Goal: Obtain resource: Download file/media

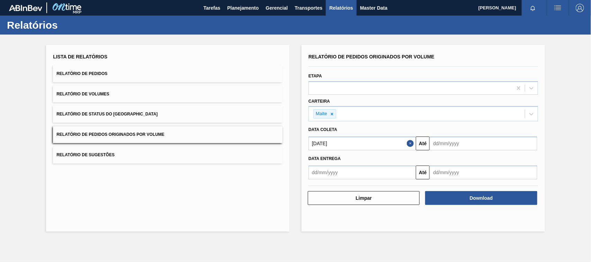
click at [331, 115] on icon at bounding box center [331, 114] width 5 height 5
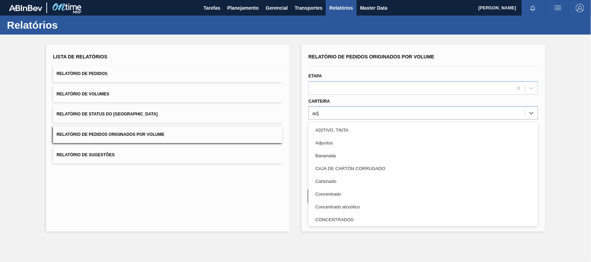
type input "adju"
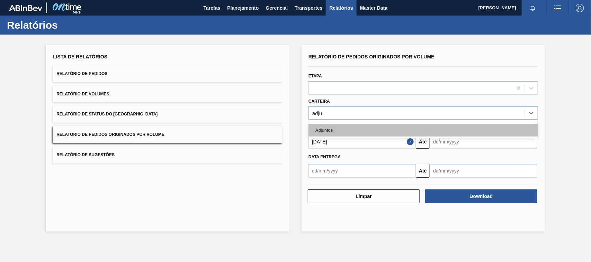
click at [336, 133] on div "Adjuntos" at bounding box center [422, 130] width 229 height 13
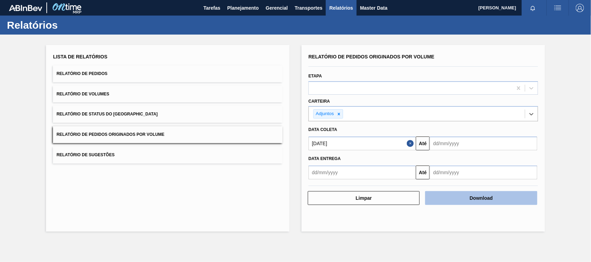
click at [485, 200] on button "Download" at bounding box center [481, 198] width 112 height 14
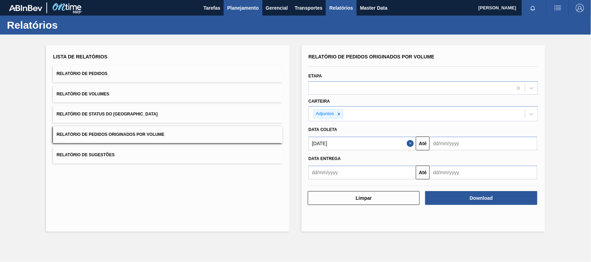
click at [239, 9] on span "Planejamento" at bounding box center [242, 8] width 31 height 8
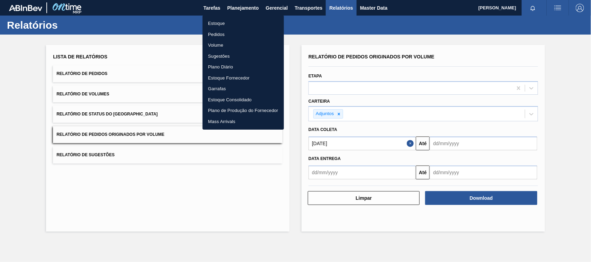
click at [217, 25] on li "Estoque" at bounding box center [242, 23] width 81 height 11
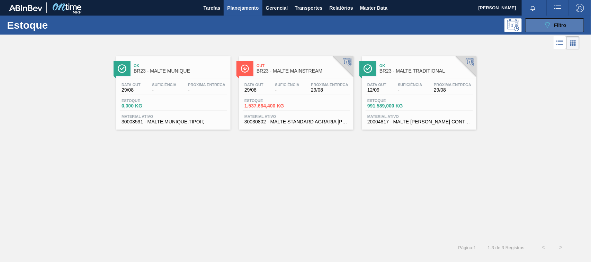
click at [537, 25] on button "089F7B8B-B2A5-4AFE-B5C0-19BA573D28AC Filtro" at bounding box center [554, 25] width 59 height 14
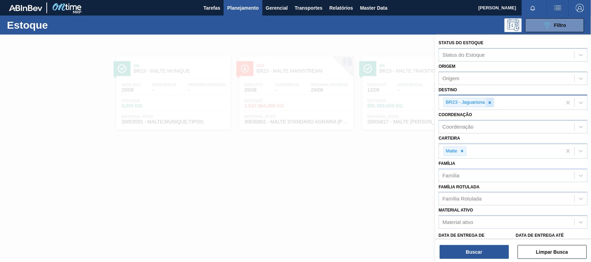
click at [492, 102] on icon at bounding box center [489, 102] width 5 height 5
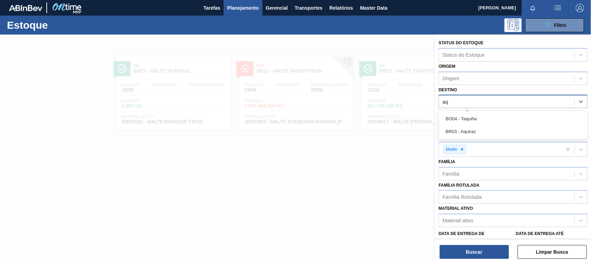
type input "aqu"
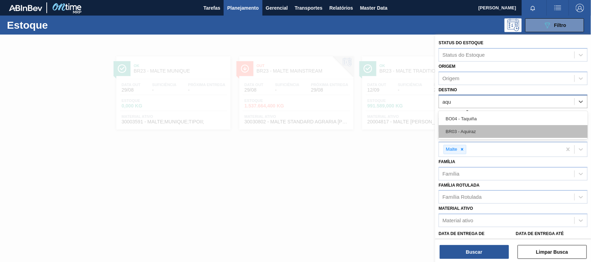
click at [470, 132] on div "BR03 - Aquiraz" at bounding box center [512, 131] width 149 height 13
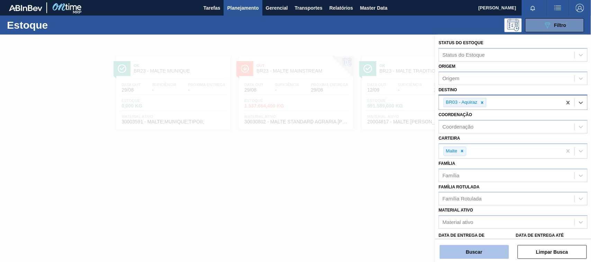
click at [473, 255] on button "Buscar" at bounding box center [473, 252] width 69 height 14
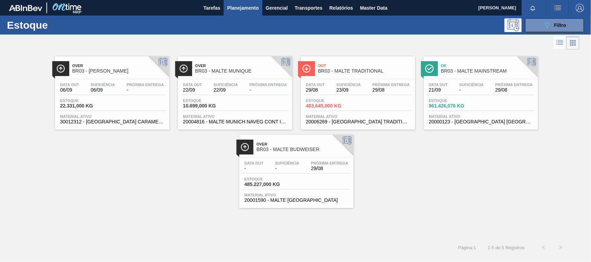
click at [344, 66] on span "Out" at bounding box center [364, 66] width 93 height 4
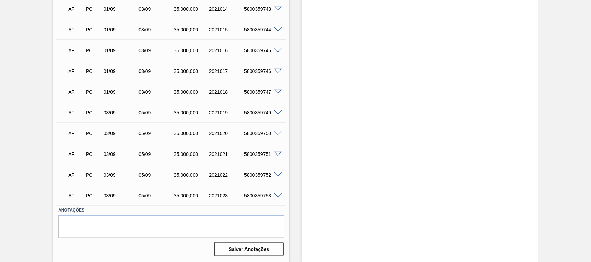
scroll to position [241, 0]
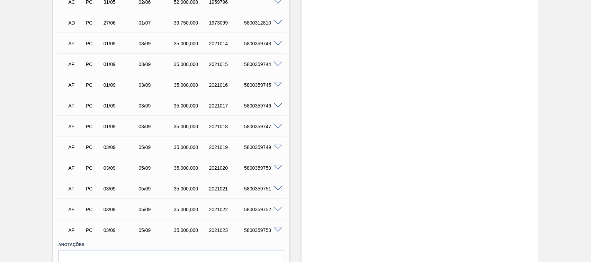
click at [220, 87] on div "2021016" at bounding box center [226, 85] width 39 height 6
copy div "2021016"
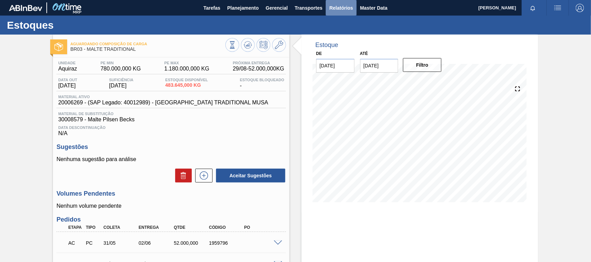
click at [336, 6] on span "Relatórios" at bounding box center [341, 8] width 24 height 8
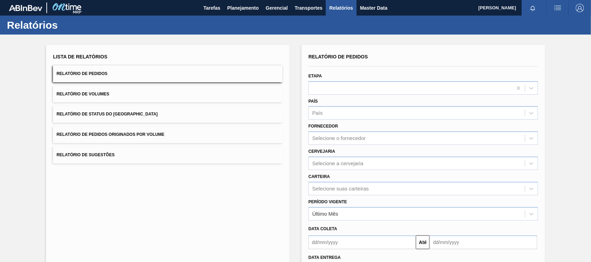
click at [150, 130] on button "Relatório de Pedidos Originados por Volume" at bounding box center [167, 134] width 229 height 17
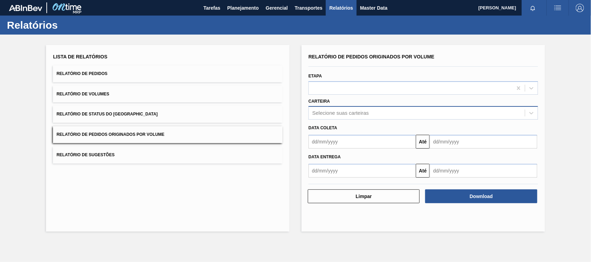
click at [341, 112] on div "Selecione suas carteiras" at bounding box center [340, 113] width 56 height 6
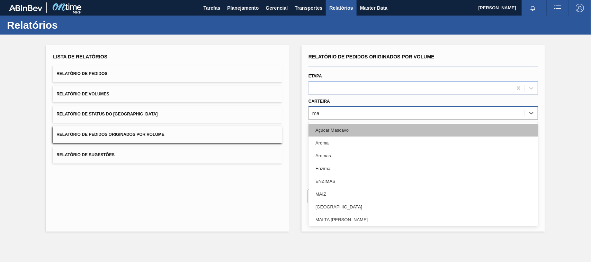
type input "mal"
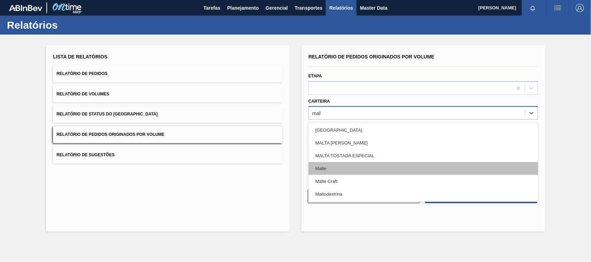
click at [331, 165] on div "Malte" at bounding box center [422, 168] width 229 height 13
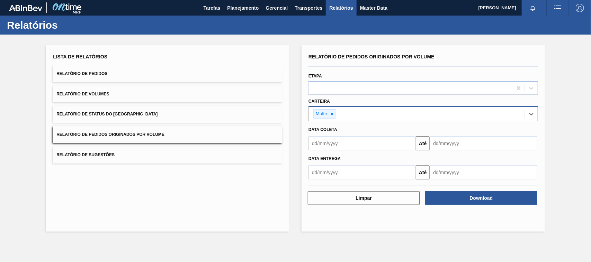
click at [339, 146] on input "text" at bounding box center [361, 144] width 107 height 14
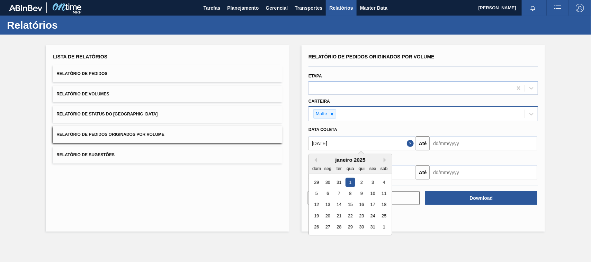
type input "[DATE]"
click at [352, 184] on div "1" at bounding box center [349, 182] width 9 height 9
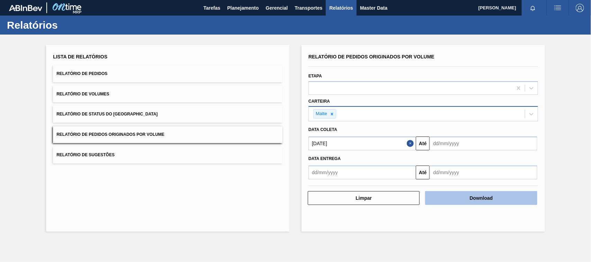
click at [468, 199] on button "Download" at bounding box center [481, 198] width 112 height 14
click at [458, 201] on button "Download" at bounding box center [481, 198] width 112 height 14
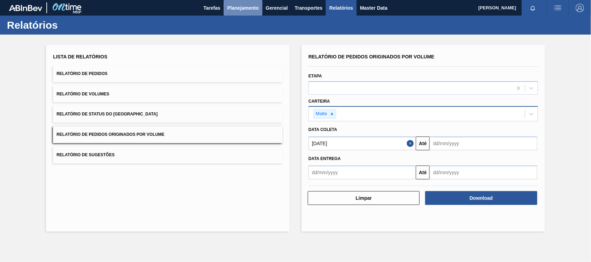
click at [243, 8] on span "Planejamento" at bounding box center [242, 8] width 31 height 8
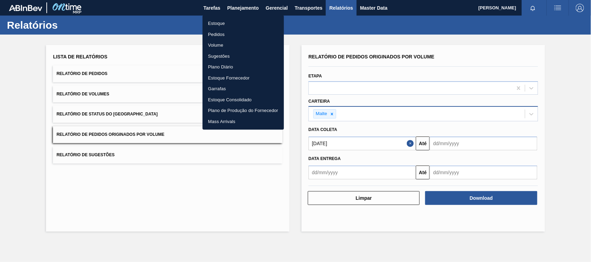
click at [215, 24] on li "Estoque" at bounding box center [242, 23] width 81 height 11
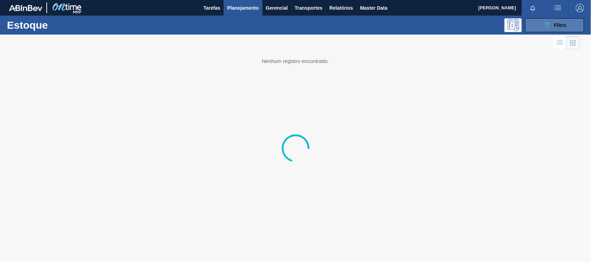
click at [543, 24] on icon "089F7B8B-B2A5-4AFE-B5C0-19BA573D28AC" at bounding box center [547, 25] width 8 height 8
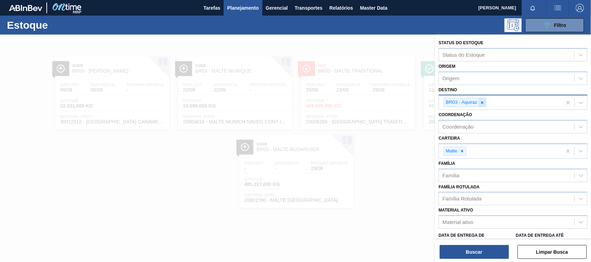
click at [482, 100] on icon at bounding box center [482, 102] width 5 height 5
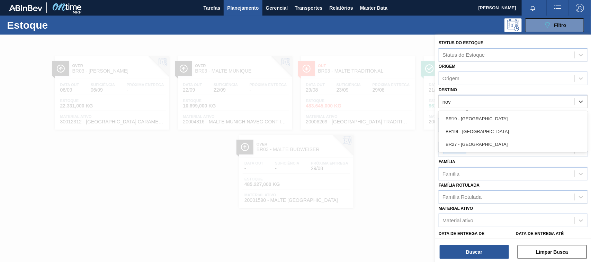
type input "nova"
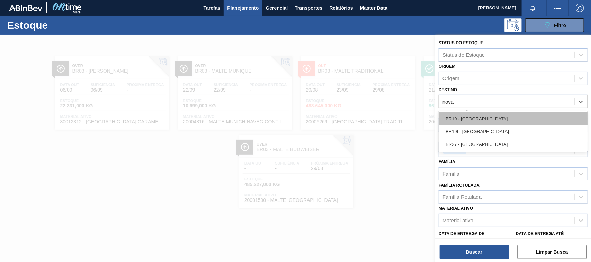
click at [470, 119] on div "BR19 - [GEOGRAPHIC_DATA]" at bounding box center [512, 118] width 149 height 13
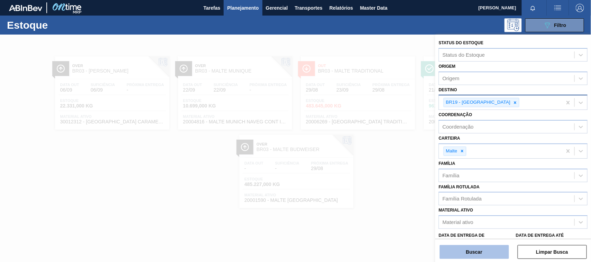
click at [471, 254] on button "Buscar" at bounding box center [473, 252] width 69 height 14
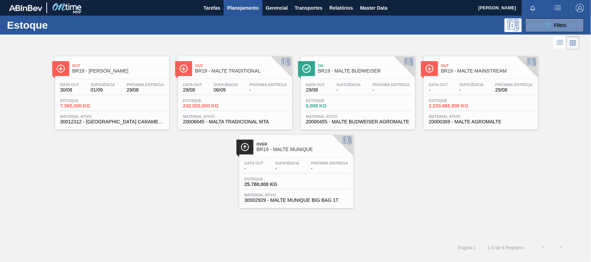
click at [222, 73] on span "BR19 - MALTE TRADITIONAL" at bounding box center [241, 71] width 93 height 5
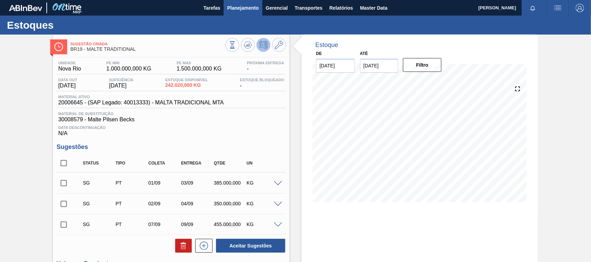
click at [245, 9] on span "Planejamento" at bounding box center [242, 8] width 31 height 8
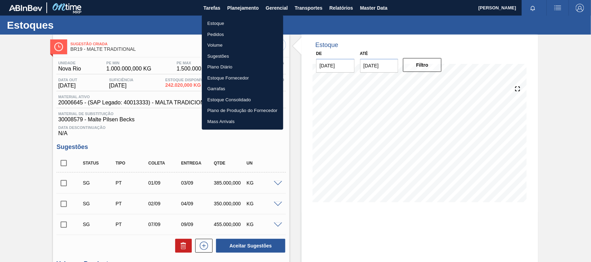
click at [215, 25] on li "Estoque" at bounding box center [242, 23] width 81 height 11
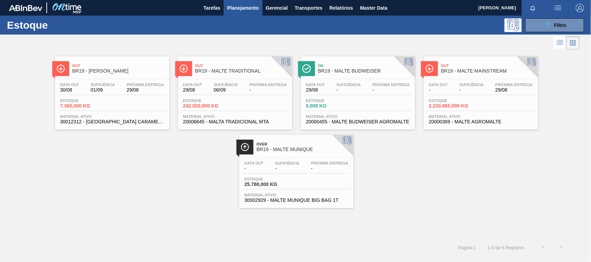
click at [461, 70] on span "BR19 - MALTE MAINSTREAM" at bounding box center [487, 71] width 93 height 5
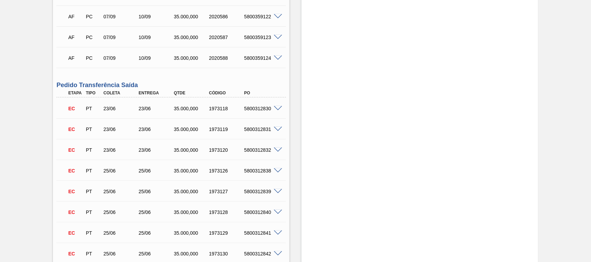
scroll to position [5885, 0]
